Goal: Task Accomplishment & Management: Manage account settings

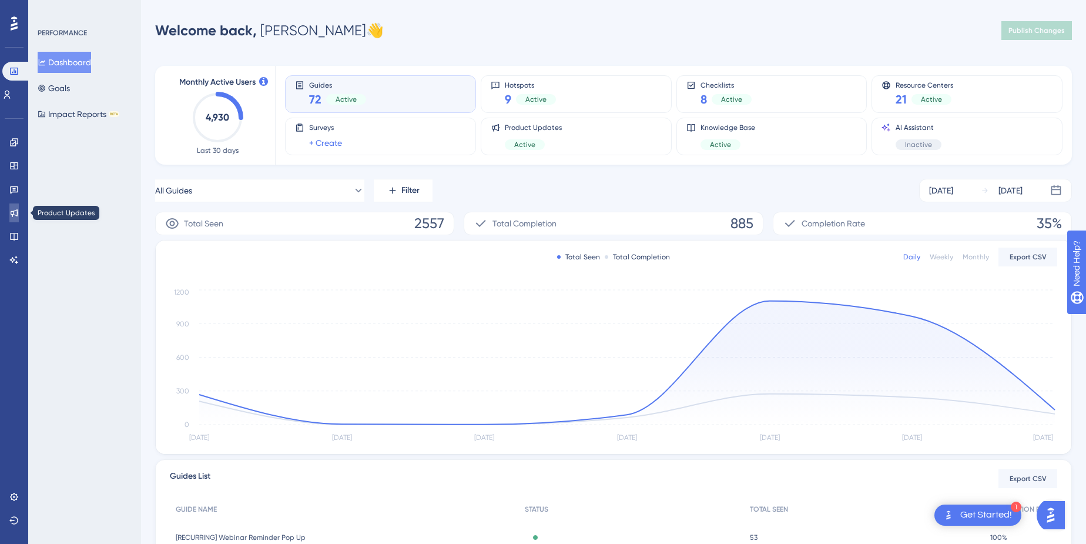
click at [12, 219] on link at bounding box center [13, 212] width 9 height 19
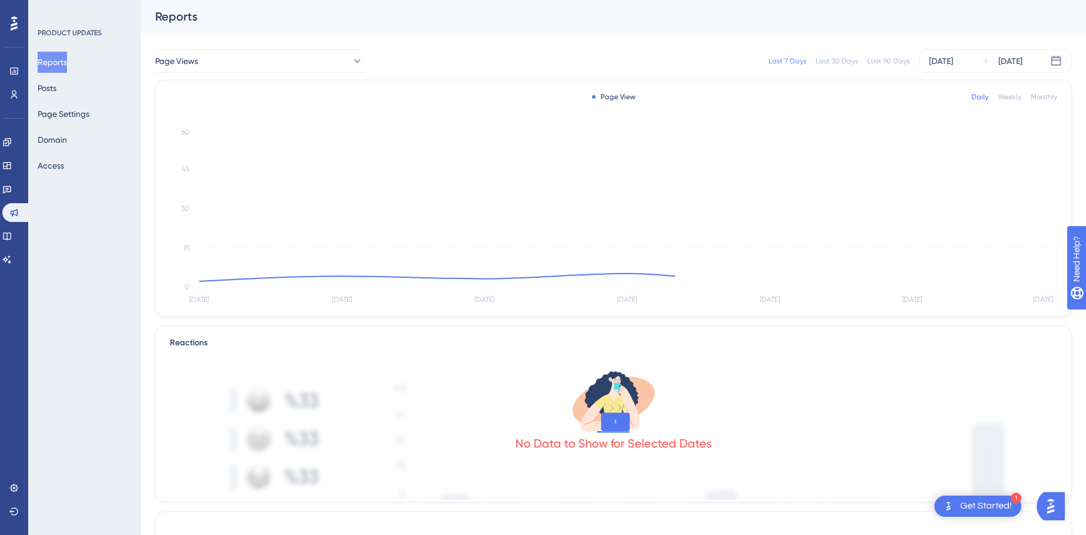
click at [72, 86] on div "Reports Posts Page Settings Domain Access" at bounding box center [85, 114] width 95 height 125
click at [56, 89] on button "Posts" at bounding box center [47, 88] width 19 height 21
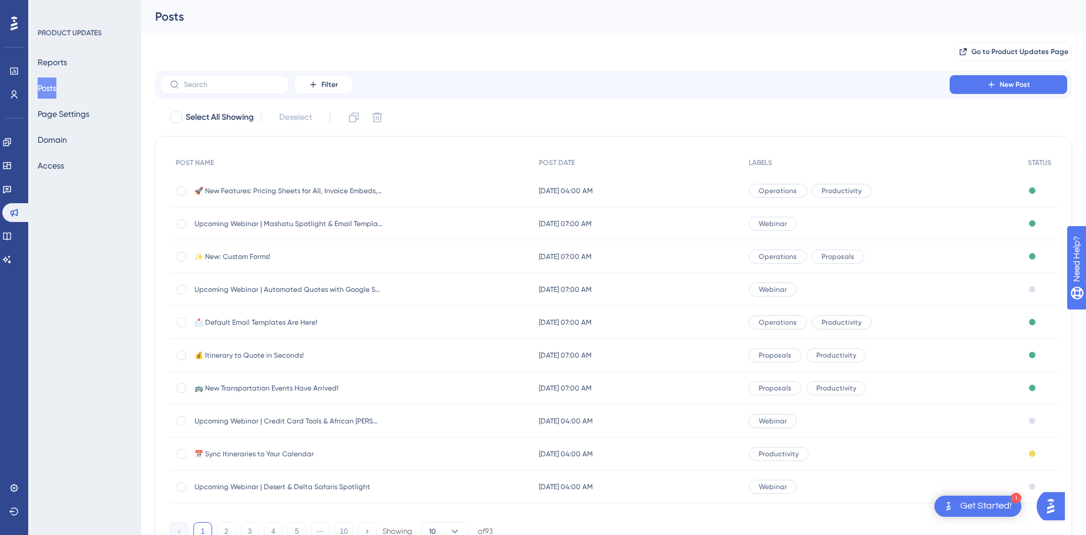
click at [316, 222] on span "Upcoming Webinar | Mashatu Spotlight & Email Templates" at bounding box center [289, 223] width 188 height 9
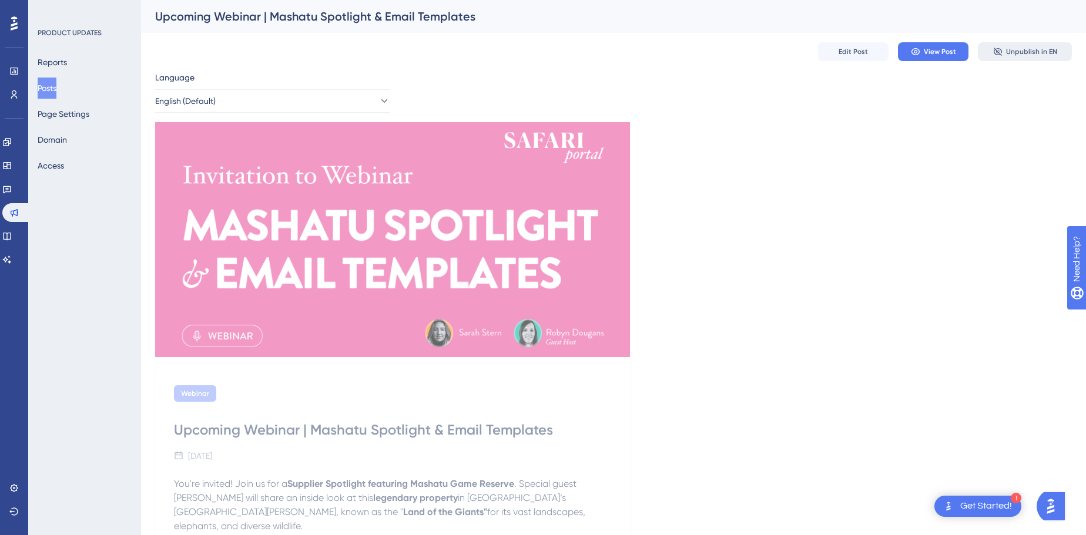
click at [1025, 48] on span "Unpublish in EN" at bounding box center [1031, 51] width 51 height 9
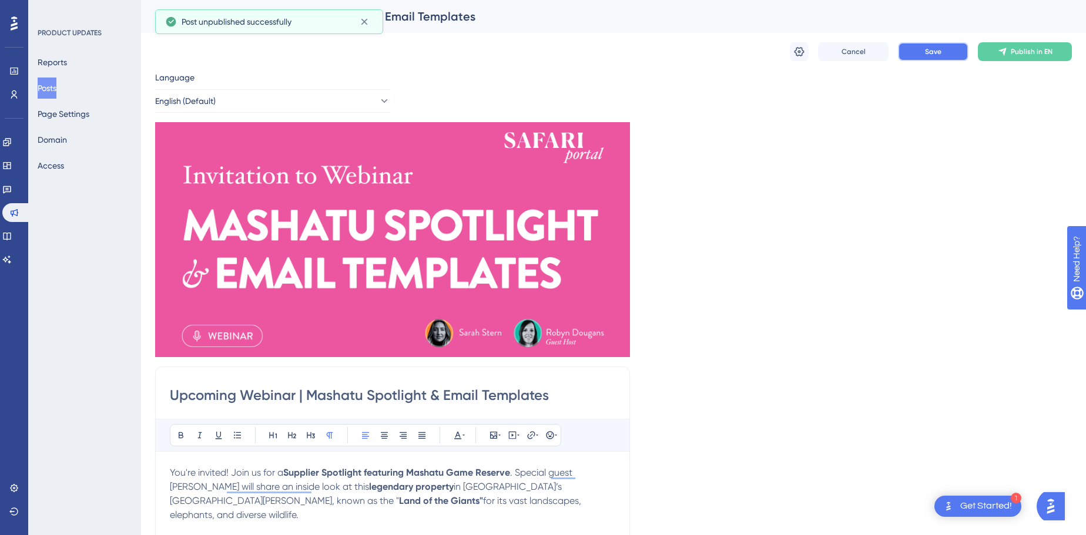
click at [943, 43] on button "Save" at bounding box center [933, 51] width 71 height 19
click at [75, 82] on div "Reports Posts Page Settings Domain Access" at bounding box center [85, 114] width 95 height 125
click at [49, 84] on button "Posts" at bounding box center [47, 88] width 19 height 21
